Goal: Task Accomplishment & Management: Manage account settings

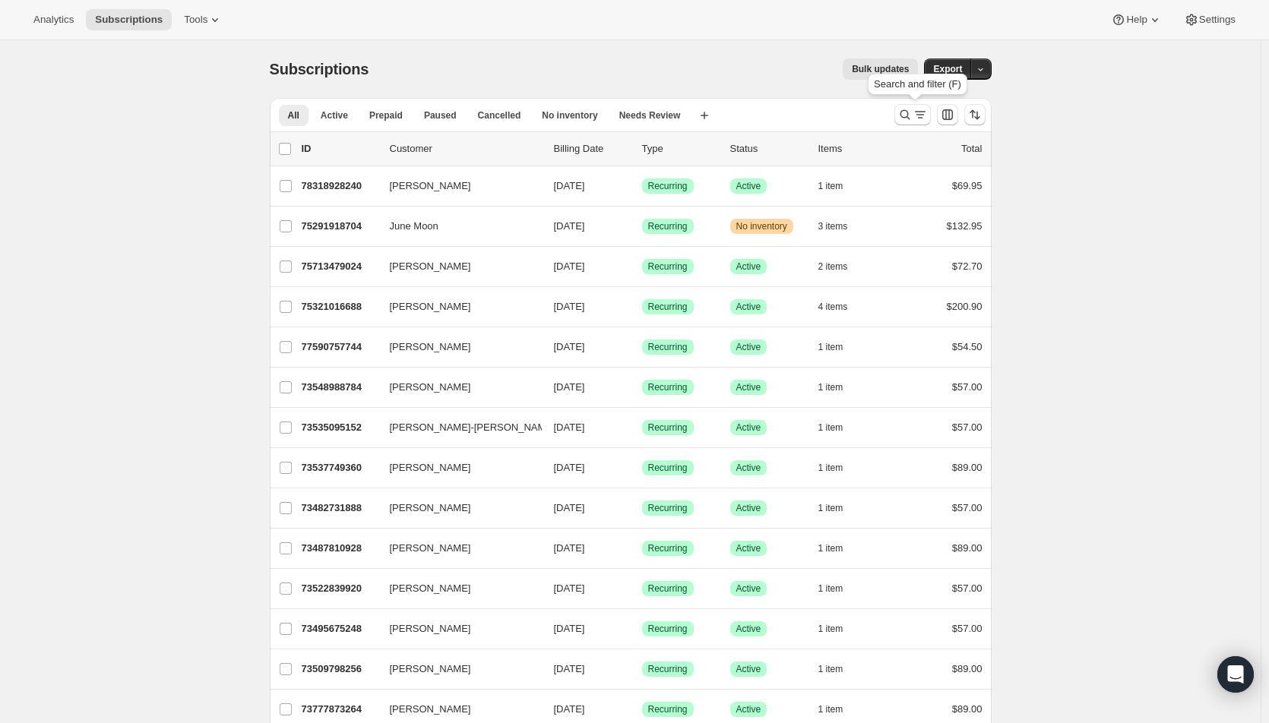
click at [918, 115] on icon "Search and filter results" at bounding box center [919, 114] width 15 height 15
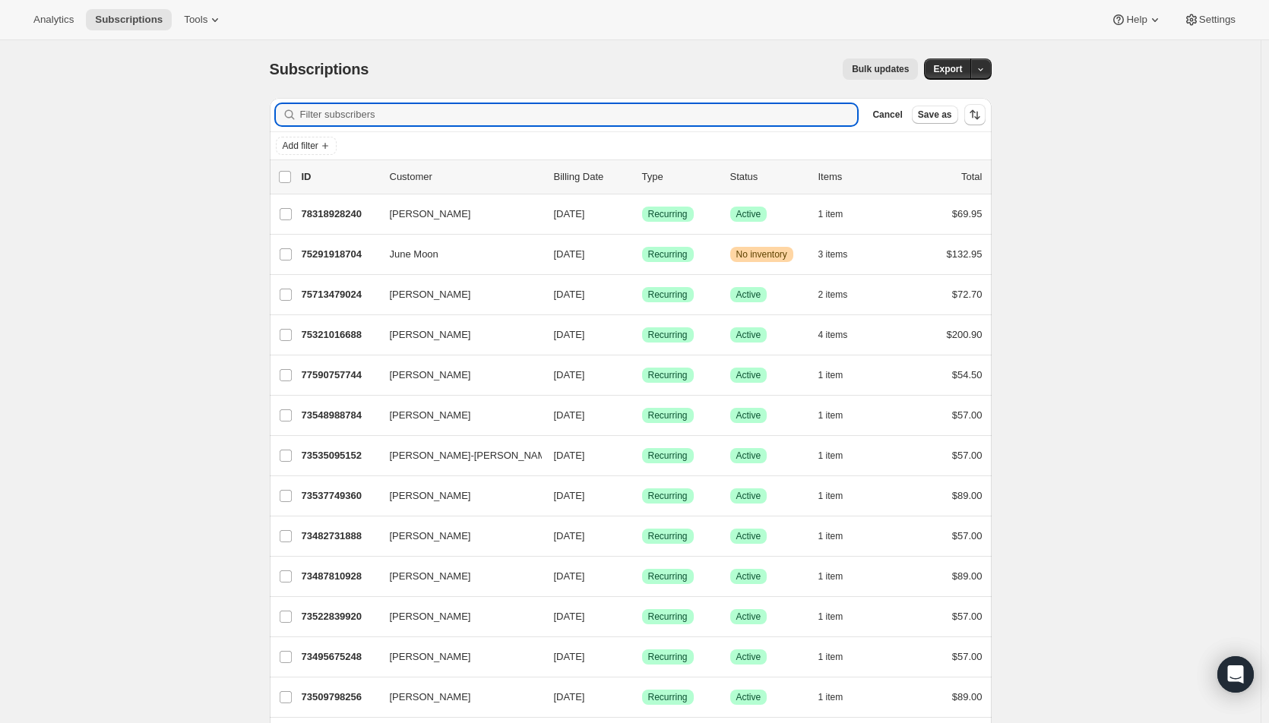
click at [738, 112] on input "Filter subscribers" at bounding box center [579, 114] width 558 height 21
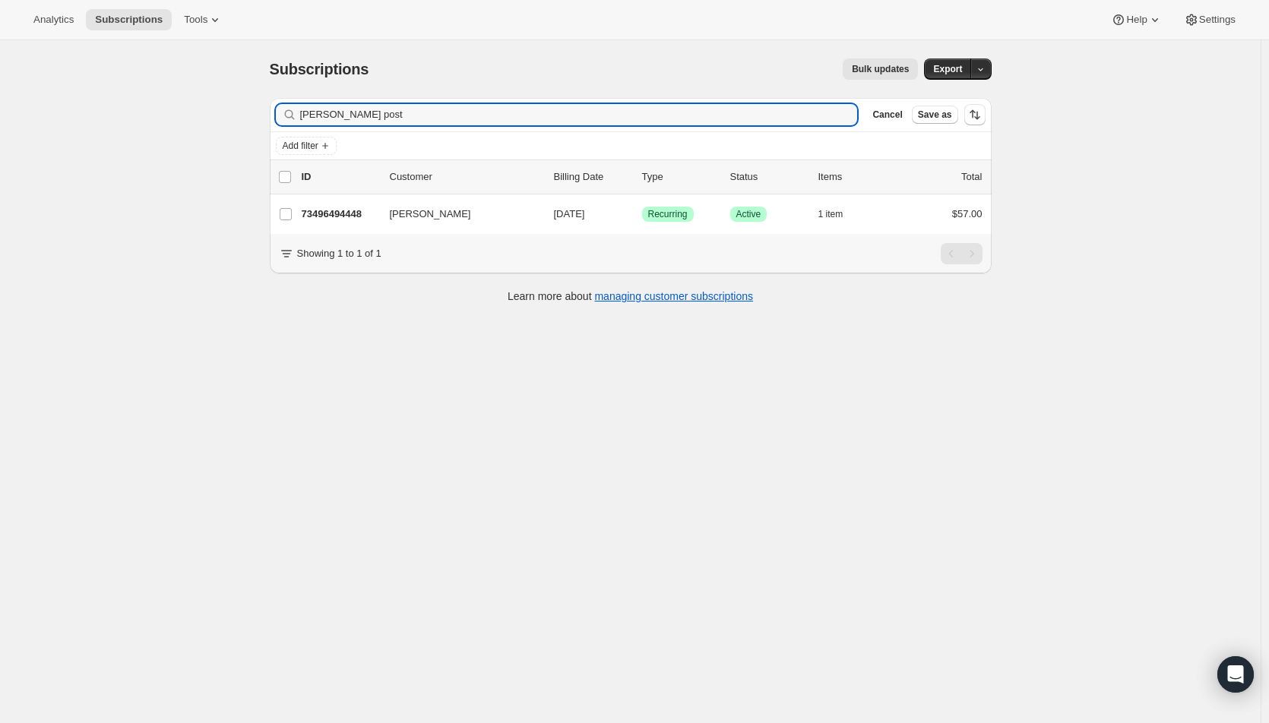
type input "[PERSON_NAME] post"
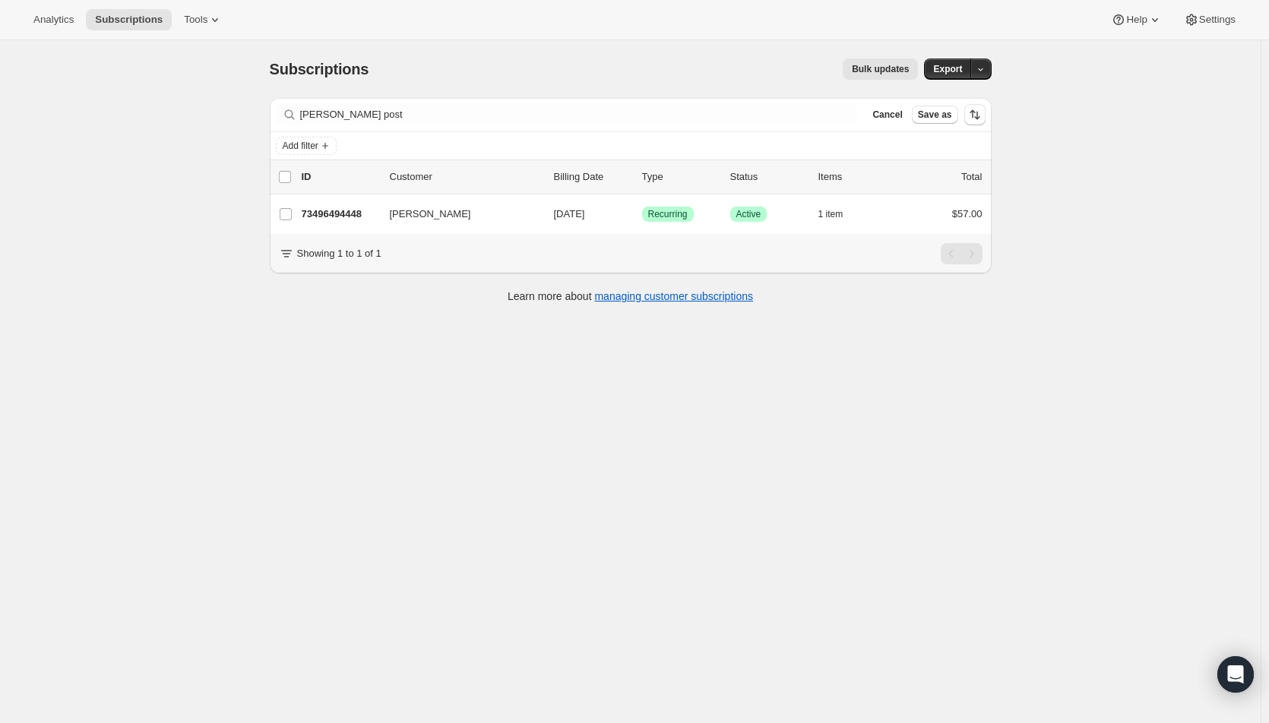
click at [610, 207] on p "[DATE]" at bounding box center [592, 214] width 76 height 15
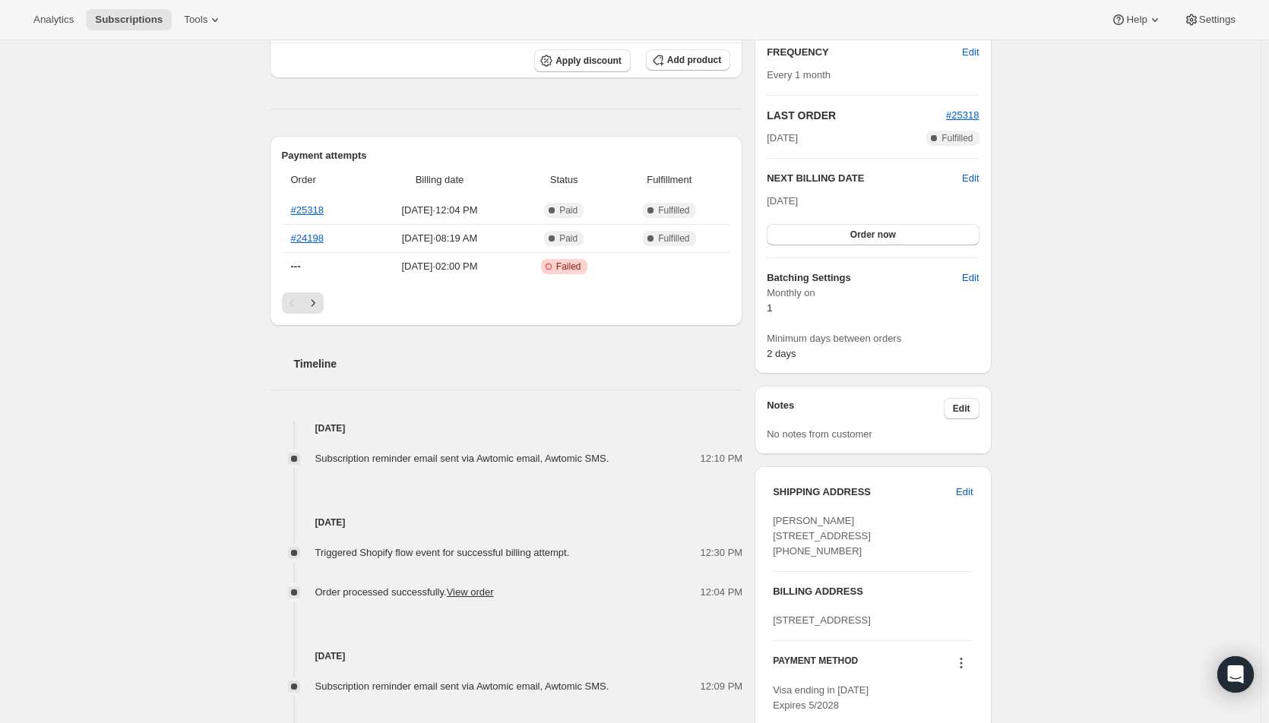
scroll to position [304, 0]
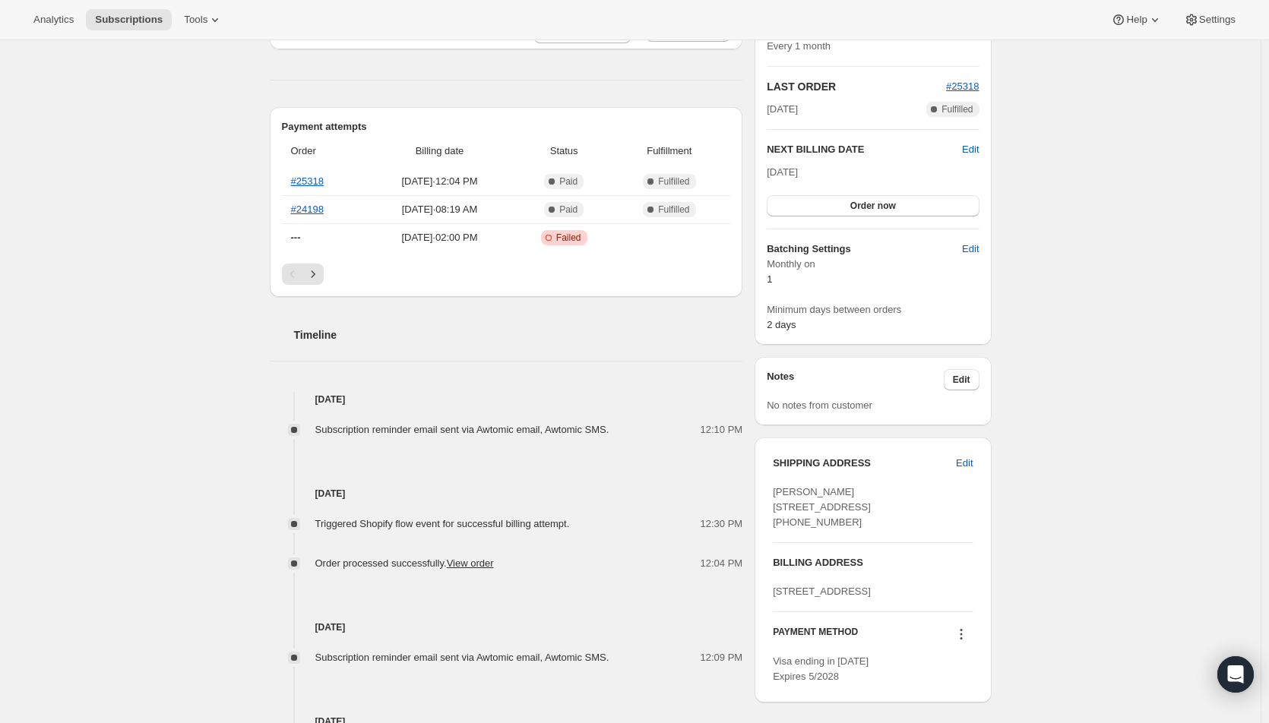
click at [971, 467] on span "Edit" at bounding box center [964, 463] width 17 height 15
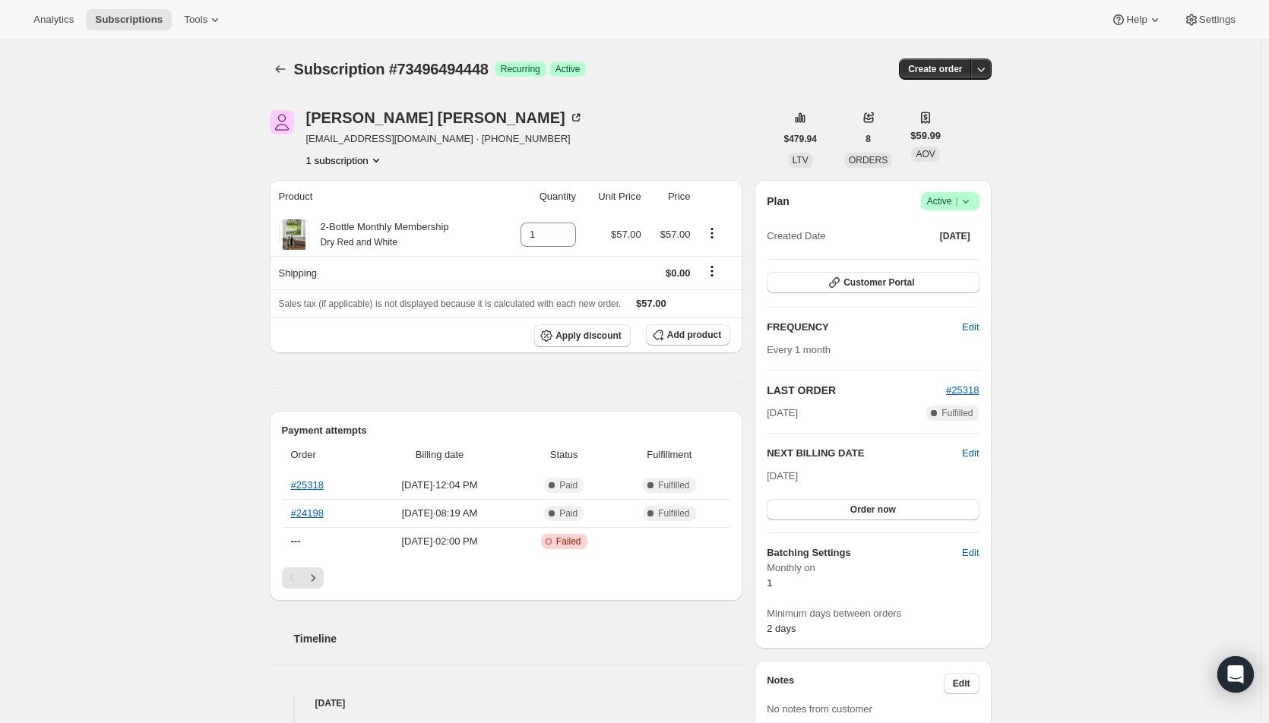
select select "MI"
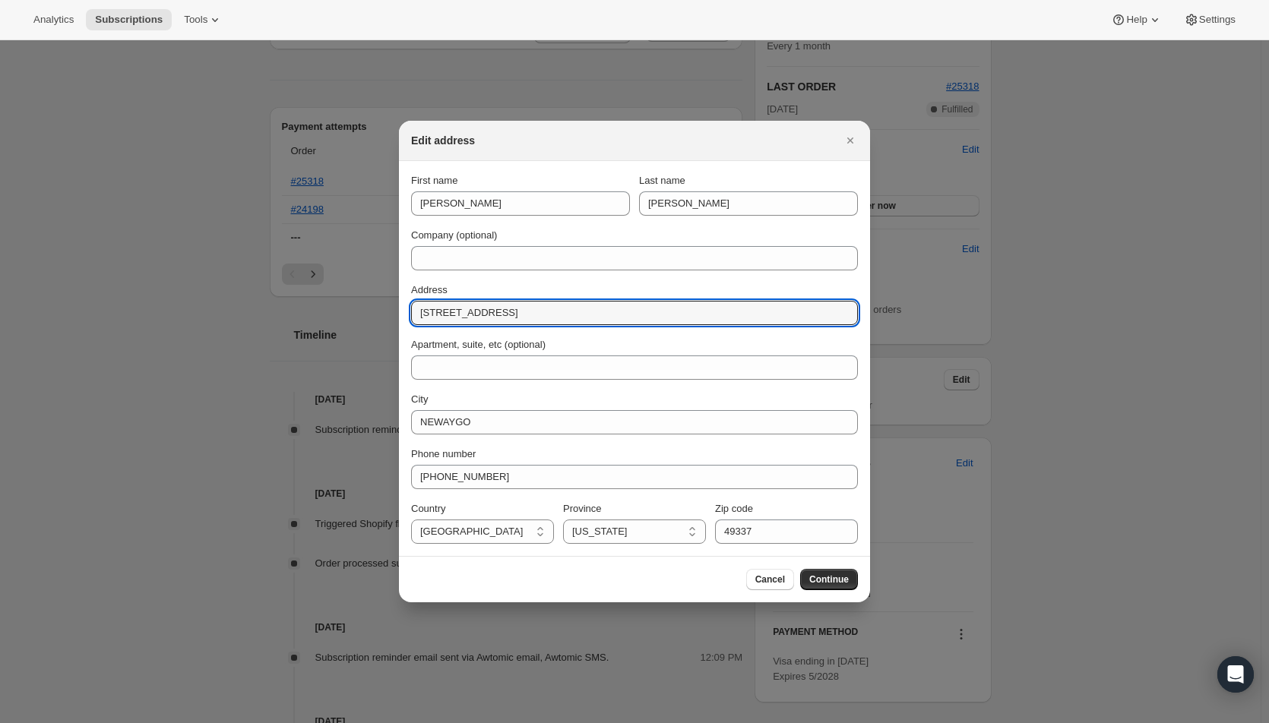
drag, startPoint x: 441, startPoint y: 310, endPoint x: 429, endPoint y: 310, distance: 12.2
click at [429, 310] on input "[STREET_ADDRESS]" at bounding box center [634, 313] width 447 height 24
type input "[STREET_ADDRESS]"
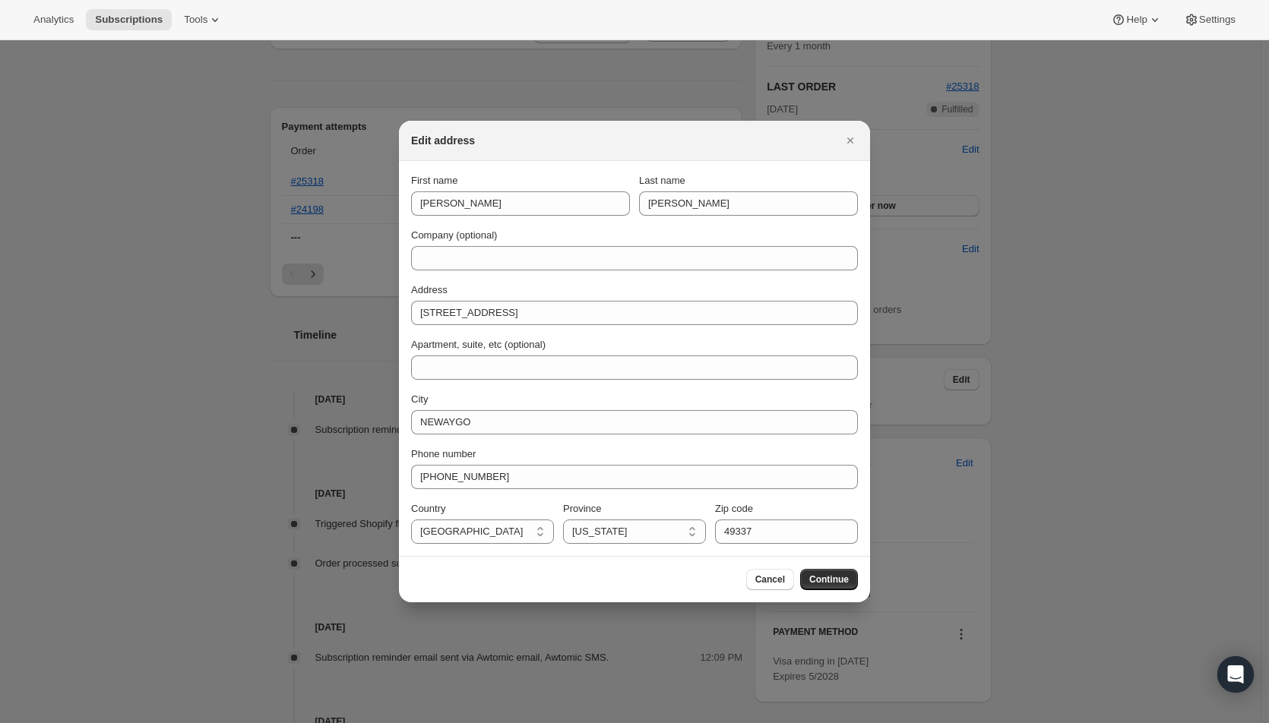
click at [831, 580] on span "Continue" at bounding box center [829, 580] width 40 height 12
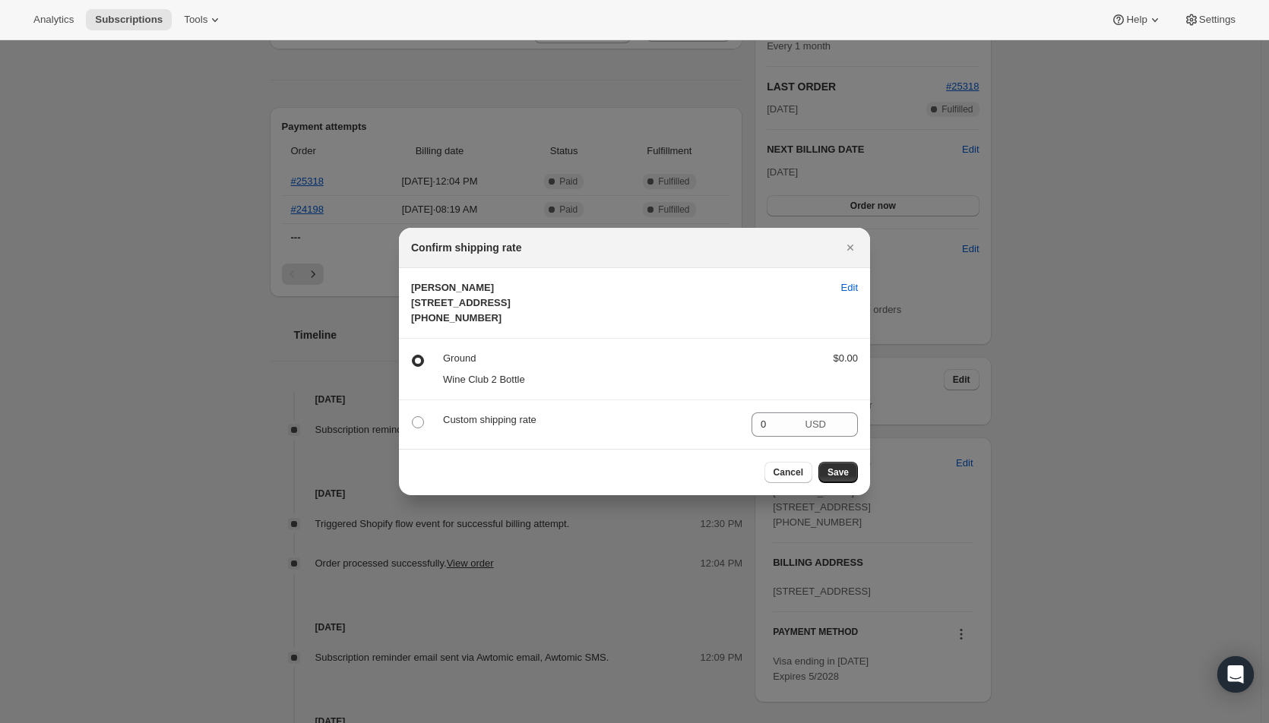
click at [843, 470] on div "Cancel Save" at bounding box center [634, 472] width 471 height 46
click at [843, 479] on span "Save" at bounding box center [837, 472] width 21 height 12
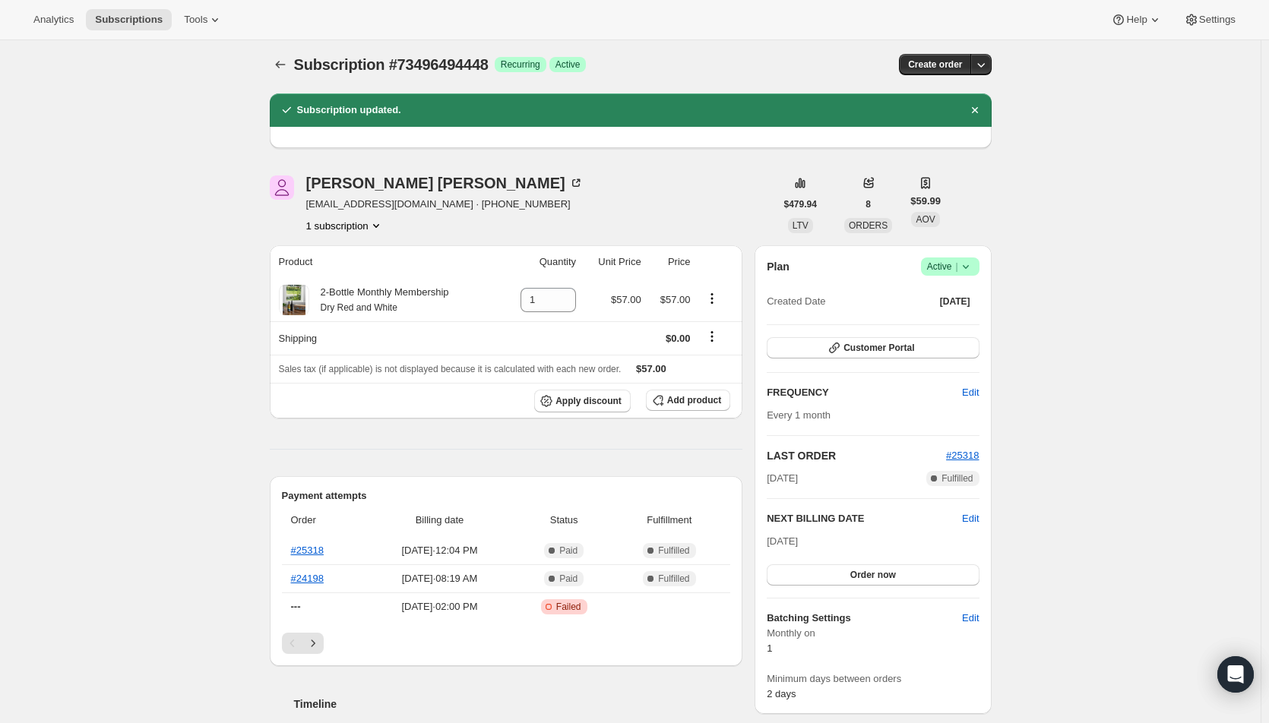
scroll to position [0, 0]
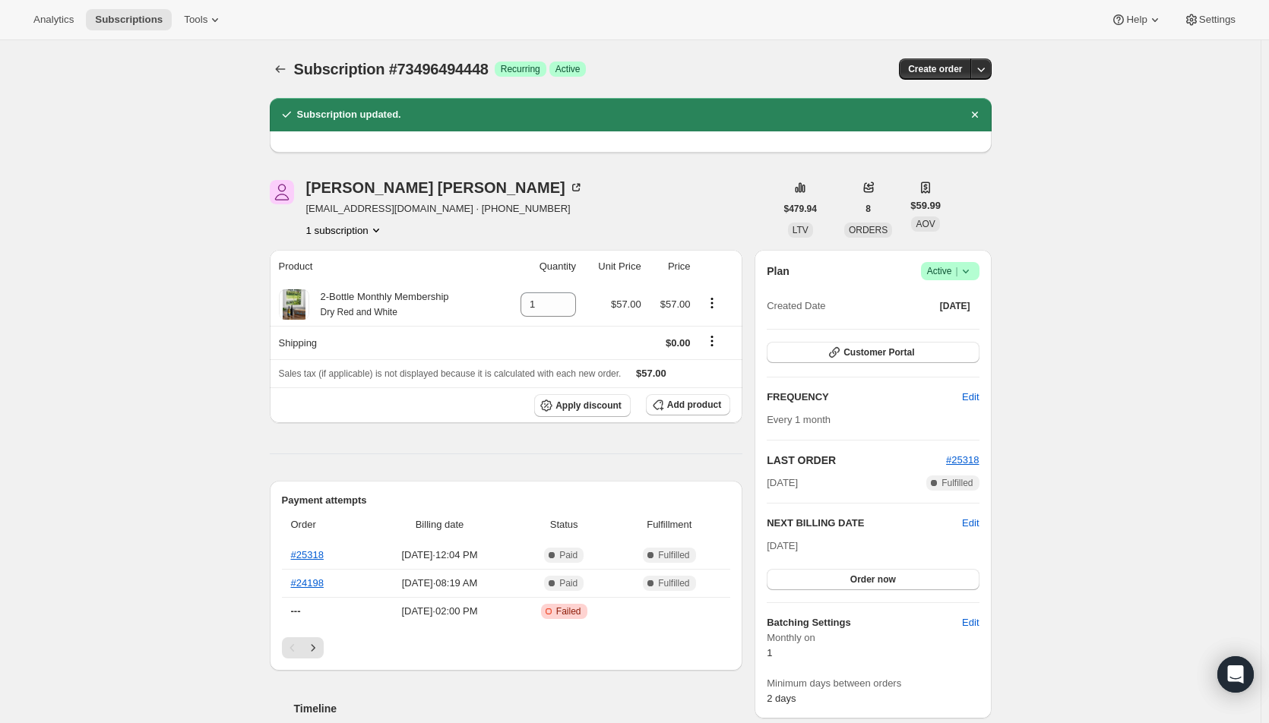
click at [359, 185] on div "[PERSON_NAME]" at bounding box center [444, 187] width 277 height 15
